Goal: Information Seeking & Learning: Understand process/instructions

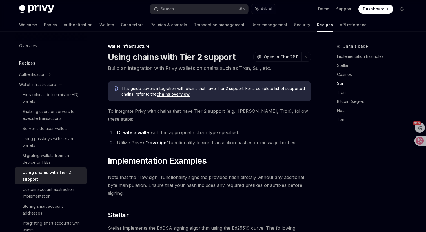
scroll to position [296, 0]
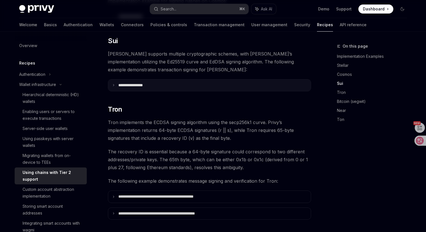
click at [208, 79] on summary "**********" at bounding box center [209, 85] width 203 height 12
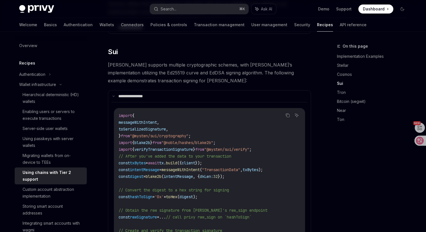
scroll to position [285, 0]
click at [192, 5] on button "Search... ⌘ K" at bounding box center [199, 9] width 99 height 10
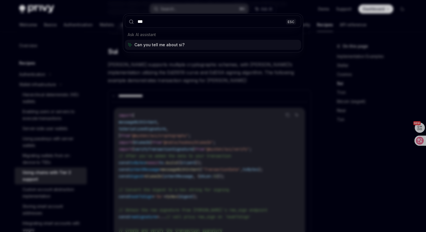
type input "****"
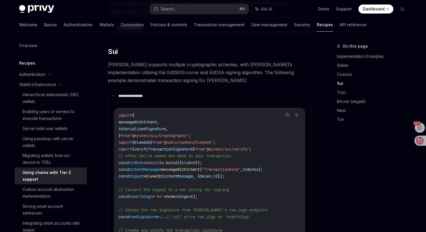
type textarea "*"
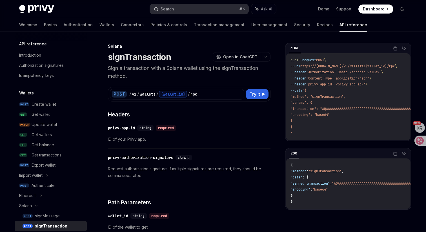
click at [192, 11] on button "Search... ⌘ K" at bounding box center [199, 9] width 99 height 10
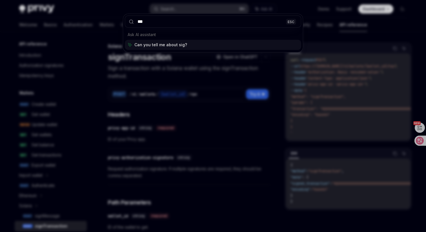
type input "****"
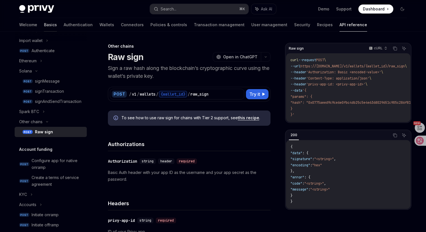
click at [44, 23] on link "Basics" at bounding box center [50, 25] width 13 height 14
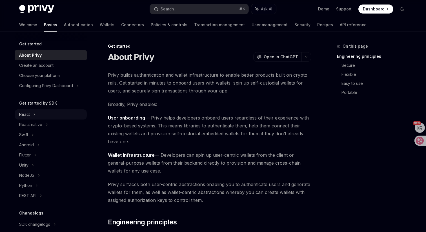
click at [38, 110] on div "React" at bounding box center [51, 114] width 72 height 10
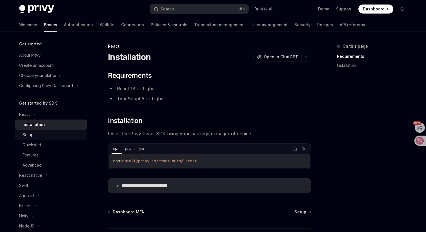
click at [56, 131] on link "Setup" at bounding box center [51, 135] width 72 height 10
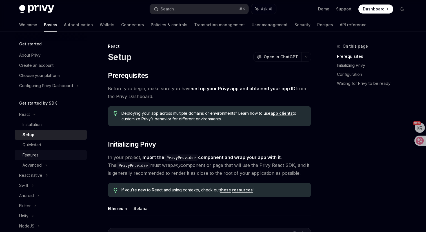
click at [65, 154] on div "Features" at bounding box center [53, 155] width 61 height 7
type textarea "*"
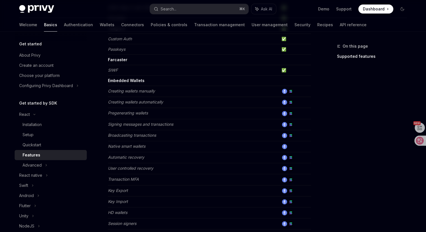
scroll to position [86, 0]
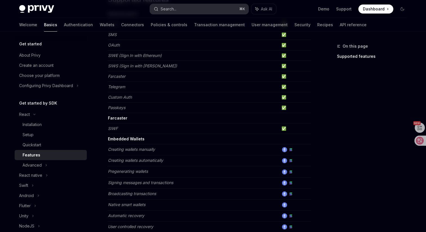
click at [217, 10] on button "Search... ⌘ K" at bounding box center [199, 9] width 99 height 10
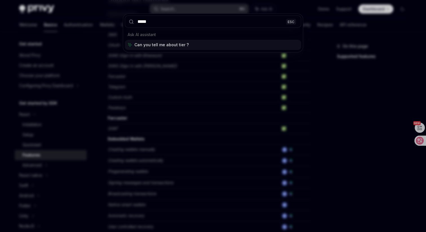
type input "******"
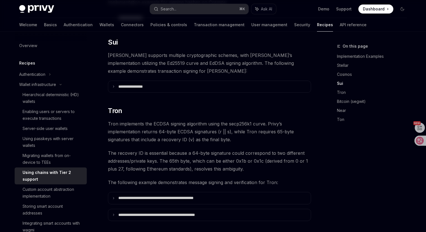
scroll to position [287, 0]
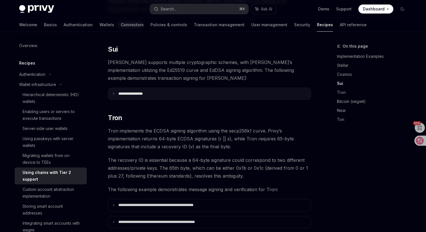
click at [209, 88] on summary "**********" at bounding box center [209, 94] width 203 height 12
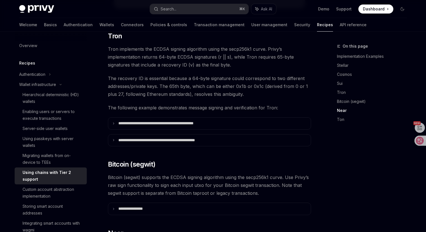
scroll to position [606, 0]
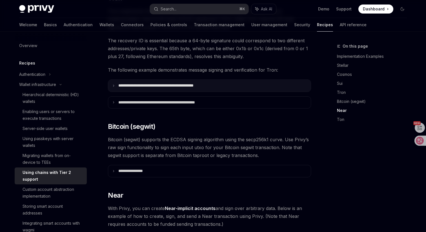
click at [206, 85] on summary "**********" at bounding box center [209, 86] width 203 height 12
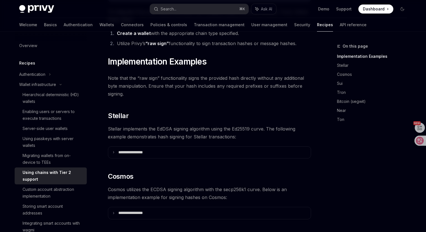
scroll to position [100, 0]
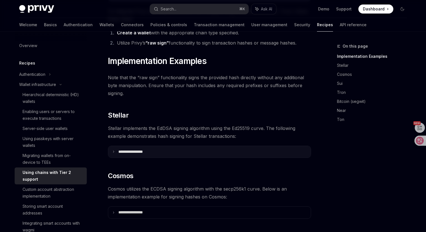
click at [181, 146] on summary "**********" at bounding box center [209, 152] width 203 height 12
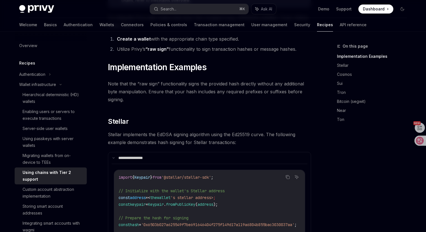
scroll to position [11, 0]
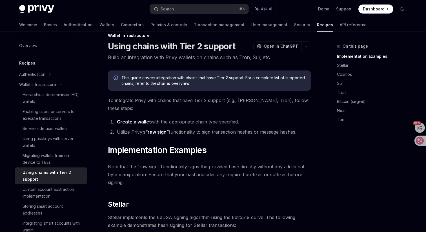
click at [156, 129] on link "“raw sign”" at bounding box center [156, 132] width 23 height 6
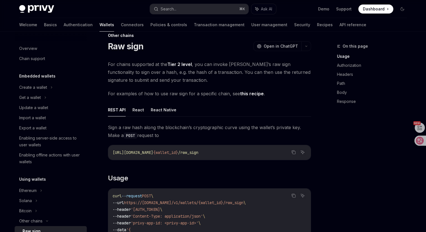
scroll to position [99, 0]
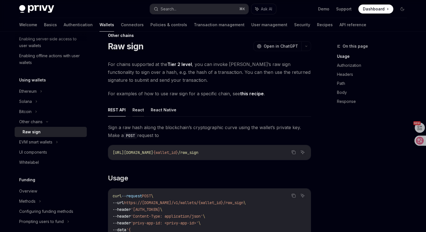
click at [135, 111] on button "React" at bounding box center [138, 109] width 12 height 13
type textarea "*"
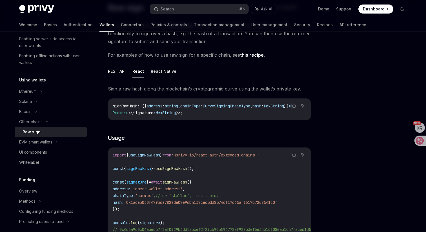
scroll to position [70, 0]
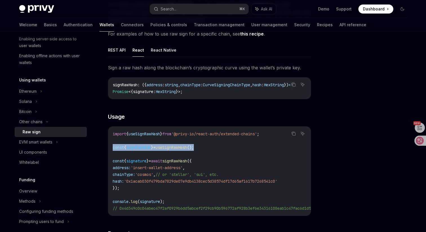
drag, startPoint x: 211, startPoint y: 150, endPoint x: 104, endPoint y: 152, distance: 106.8
click at [104, 152] on div "Other chains Raw sign OpenAI Open in ChatGPT OpenAI Open in ChatGPT For chains …" at bounding box center [156, 234] width 311 height 524
copy span "const { signRawHash } = useSignRawHash ();"
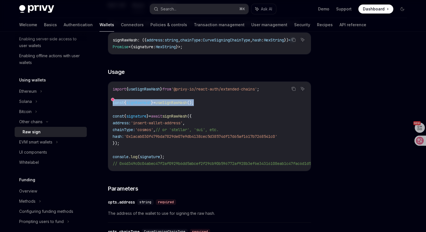
scroll to position [104, 0]
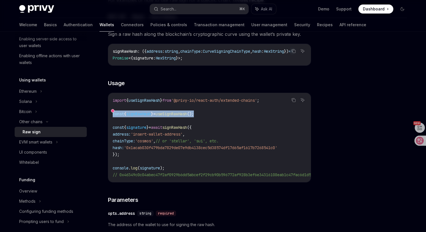
click at [148, 114] on span "signRawHash" at bounding box center [138, 113] width 25 height 5
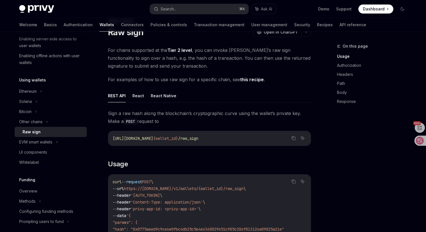
scroll to position [26, 0]
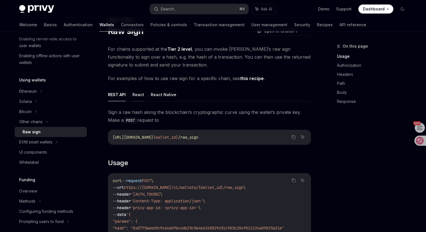
click at [132, 98] on button "React" at bounding box center [138, 94] width 12 height 13
type textarea "*"
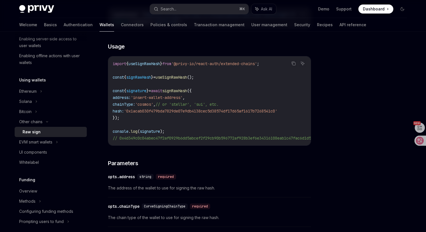
scroll to position [137, 0]
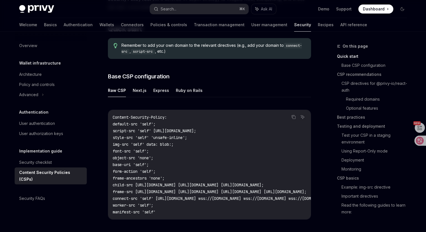
scroll to position [121, 0]
